Goal: Task Accomplishment & Management: Use online tool/utility

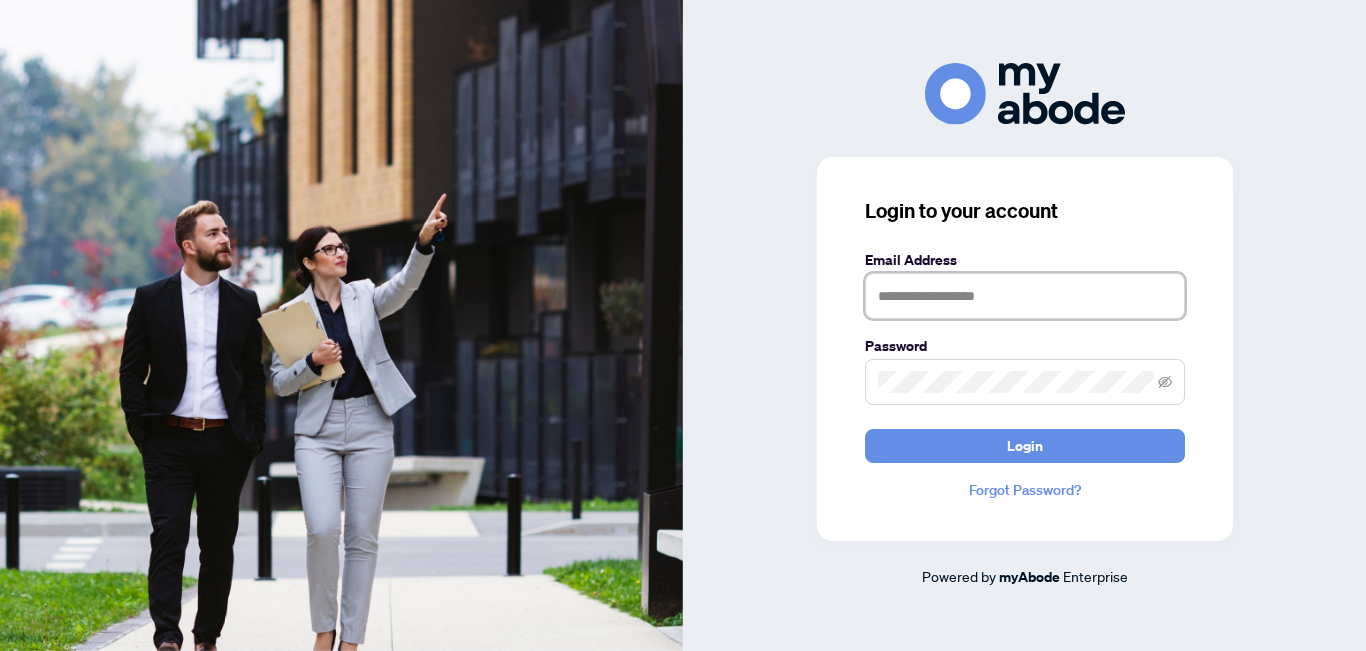
click at [947, 301] on input "text" at bounding box center [1025, 296] width 320 height 46
type input "**********"
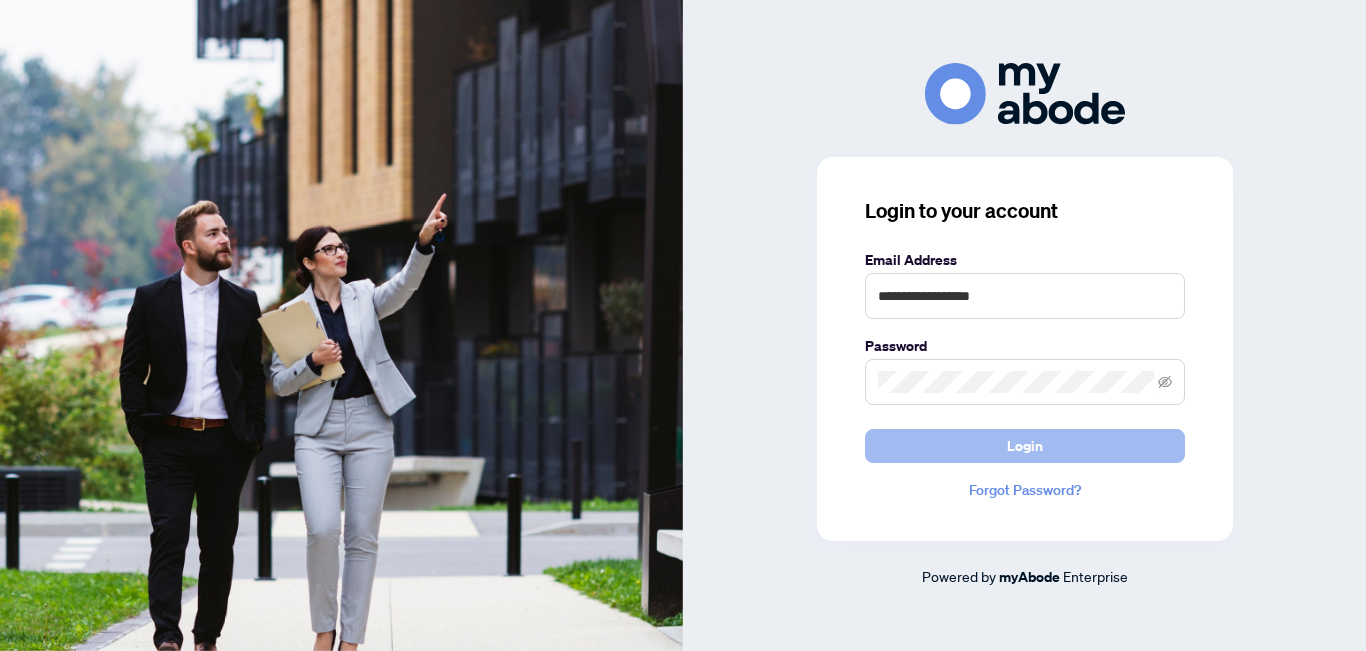
click at [1013, 438] on span "Login" at bounding box center [1025, 446] width 36 height 32
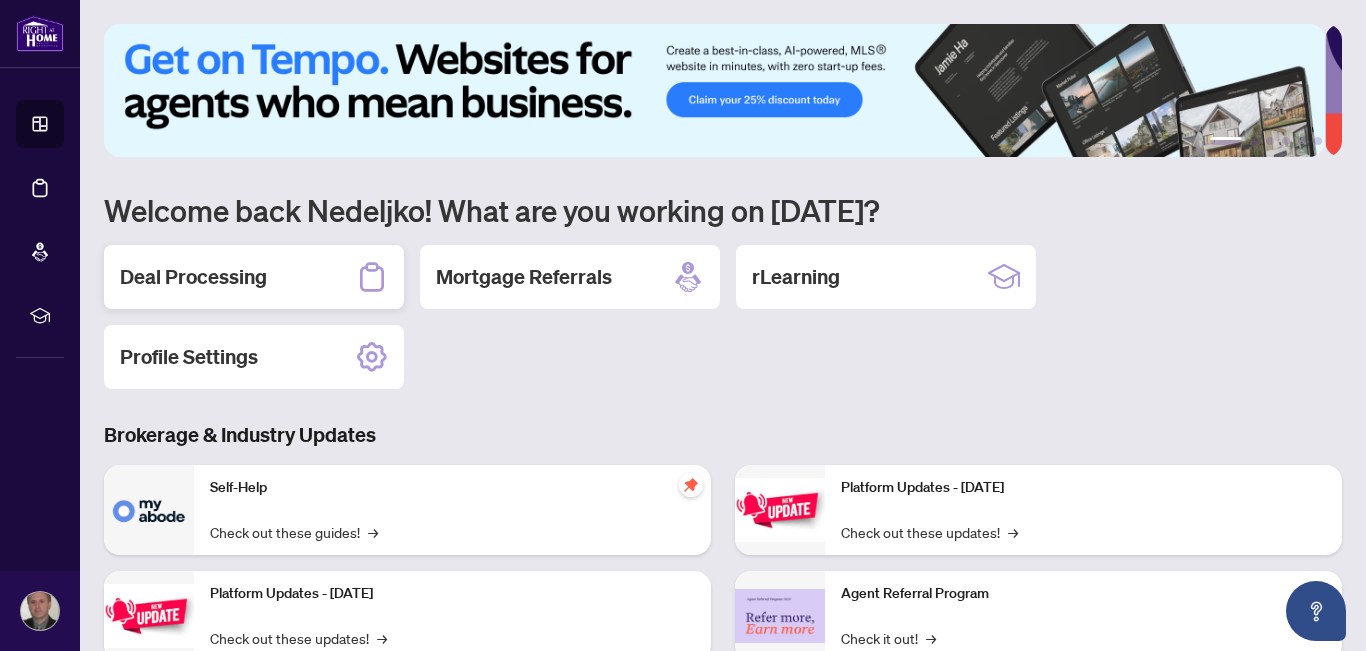
click at [226, 281] on h2 "Deal Processing" at bounding box center [193, 277] width 147 height 28
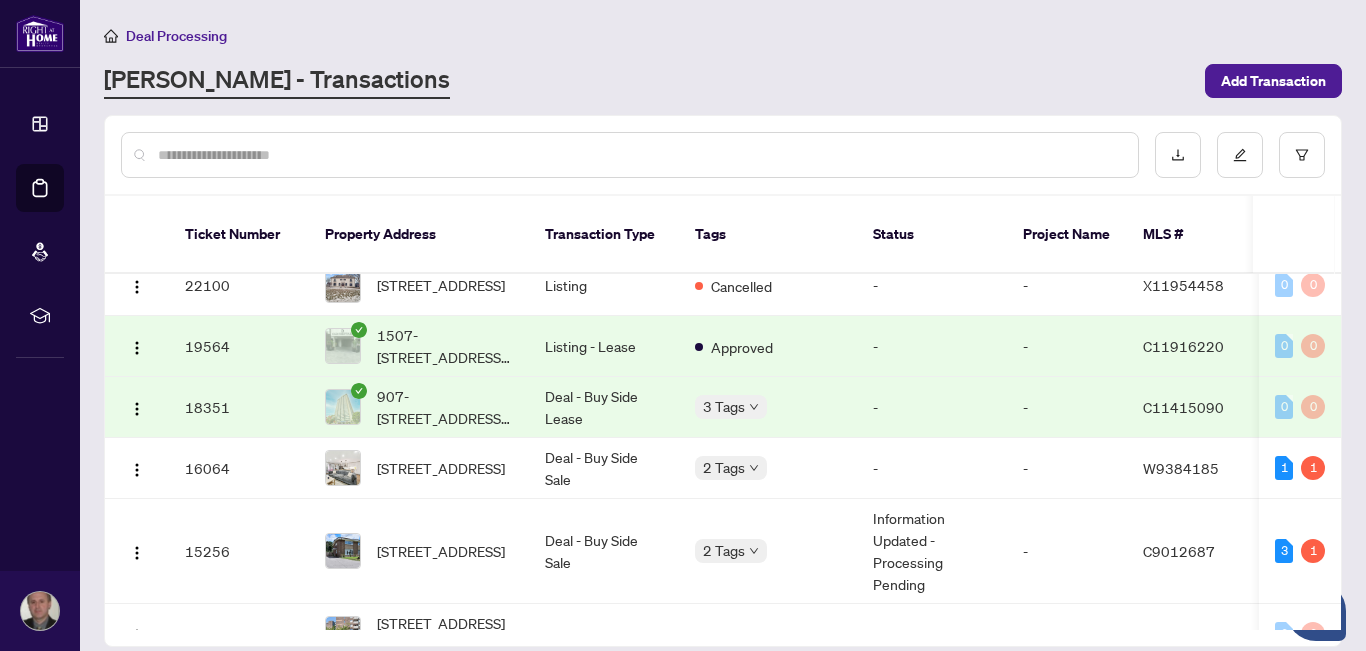
scroll to position [1539, 0]
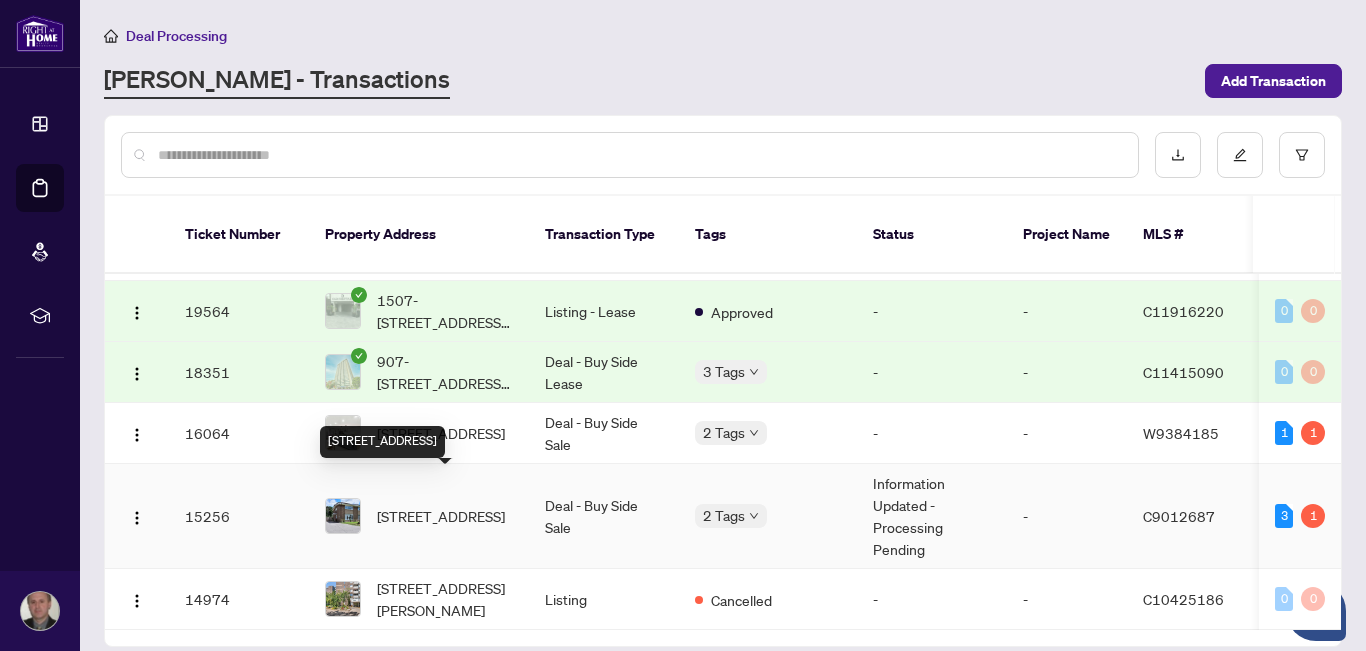
click at [428, 505] on span "82 Baltray Cres Toronto Ontario M3A 2H4 Canada, Toronto, Ontario M3A 2H4, Canada" at bounding box center [441, 516] width 128 height 22
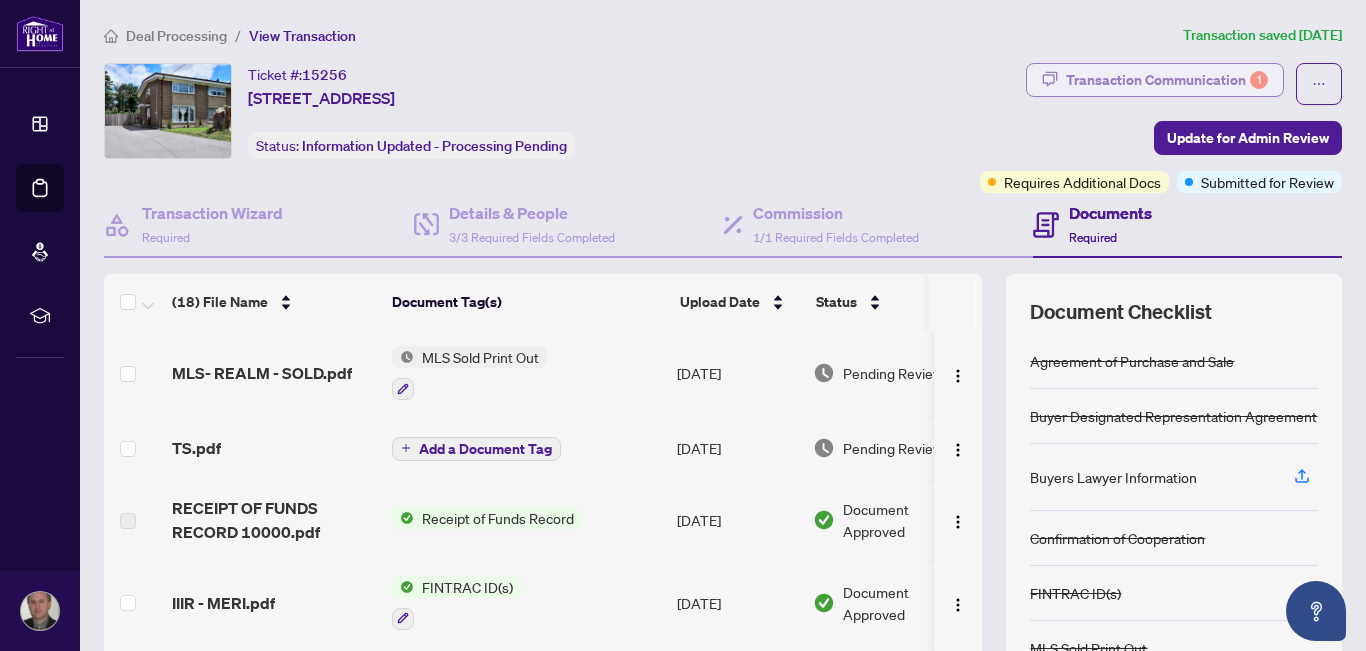
click at [1116, 77] on div "Transaction Communication 1" at bounding box center [1167, 80] width 202 height 32
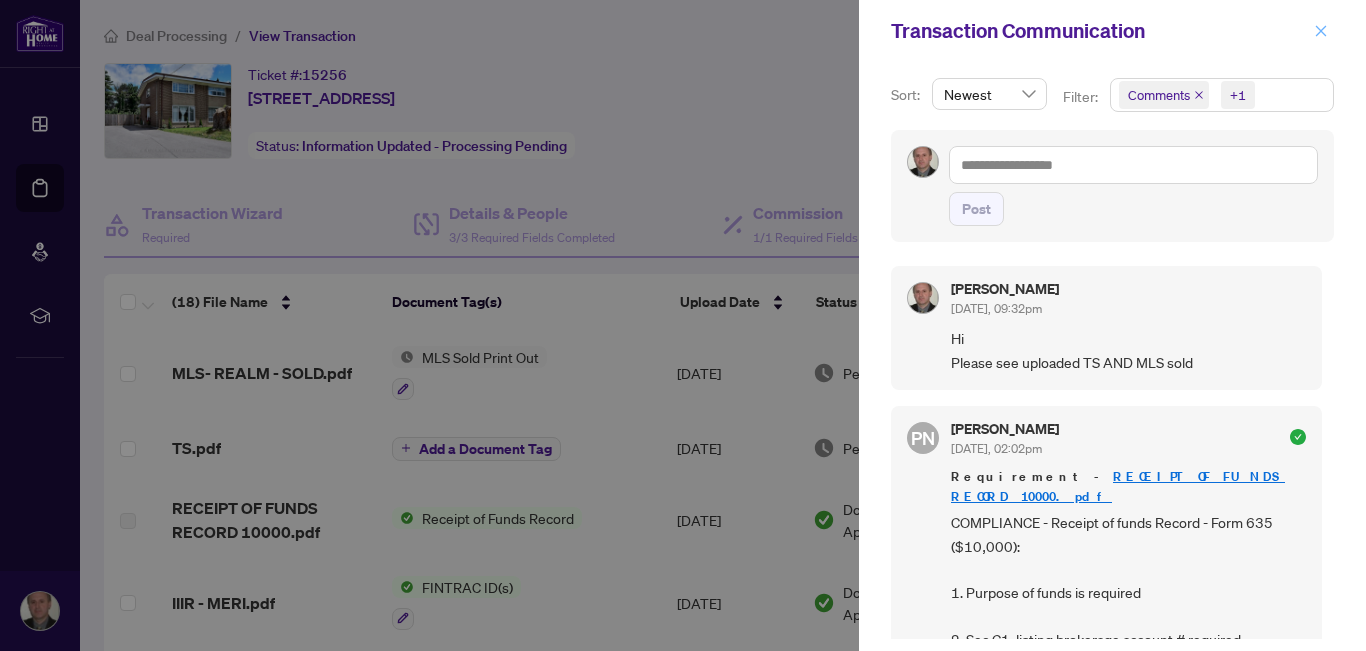
click at [1318, 35] on icon "close" at bounding box center [1321, 30] width 11 height 11
